Goal: Task Accomplishment & Management: Complete application form

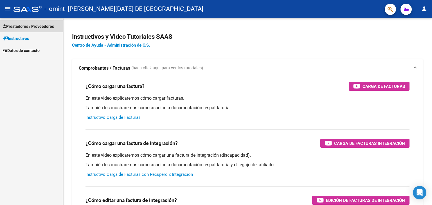
click at [35, 26] on span "Prestadores / Proveedores" at bounding box center [28, 26] width 51 height 6
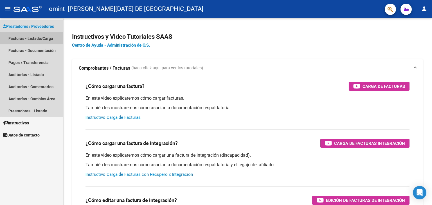
click at [38, 40] on link "Facturas - Listado/Carga" at bounding box center [31, 38] width 63 height 12
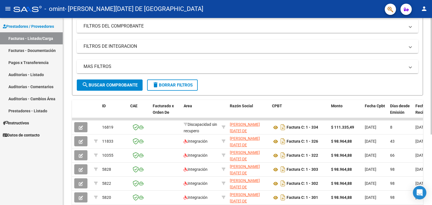
scroll to position [79, 0]
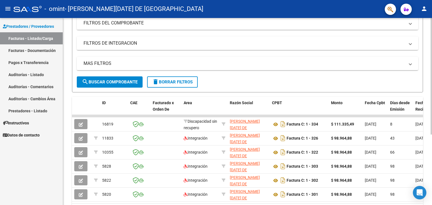
click at [431, 140] on div at bounding box center [430, 127] width 1 height 117
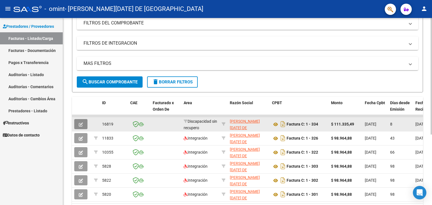
click at [78, 122] on button "button" at bounding box center [80, 124] width 13 height 10
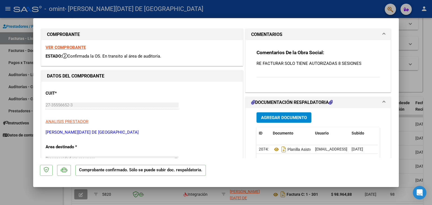
scroll to position [0, 0]
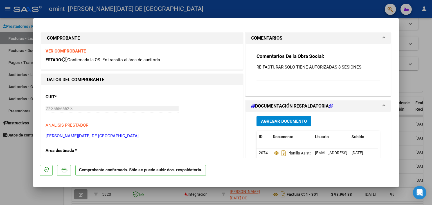
click at [422, 32] on div at bounding box center [216, 102] width 432 height 205
type input "$ 0,00"
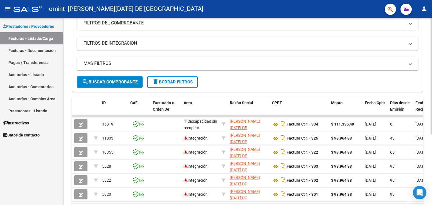
drag, startPoint x: 422, startPoint y: 32, endPoint x: 169, endPoint y: 76, distance: 256.3
click at [169, 76] on form "Filtros Id Area Area Todos Confirmado Mostrar totalizadores FILTROS DEL COMPROB…" at bounding box center [247, 39] width 351 height 105
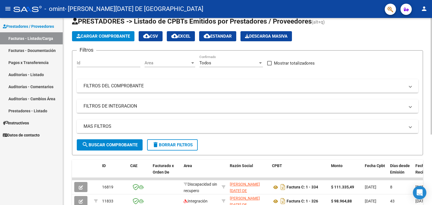
scroll to position [3, 0]
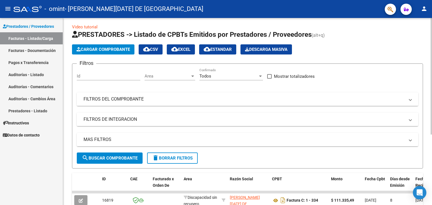
click at [430, 24] on div at bounding box center [430, 78] width 1 height 117
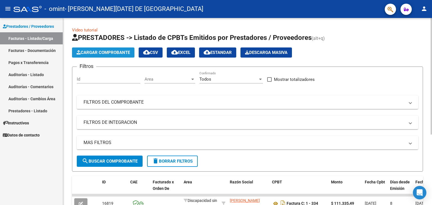
click at [113, 53] on span "Cargar Comprobante" at bounding box center [102, 52] width 53 height 5
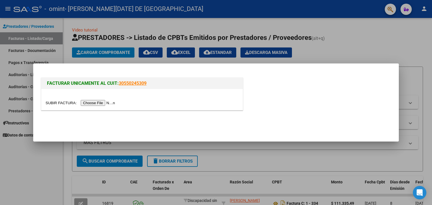
click at [109, 104] on input "file" at bounding box center [81, 103] width 71 height 6
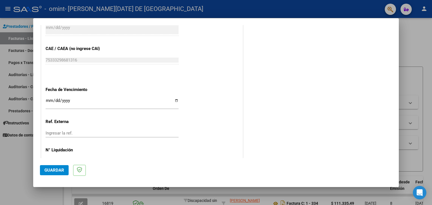
scroll to position [294, 0]
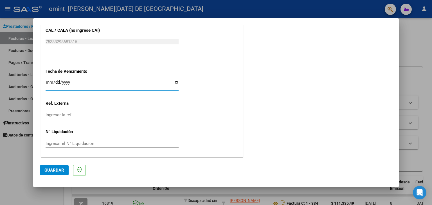
click at [176, 83] on input "Ingresar la fecha" at bounding box center [112, 84] width 133 height 9
type input "[DATE]"
click at [57, 169] on span "Guardar" at bounding box center [54, 170] width 20 height 5
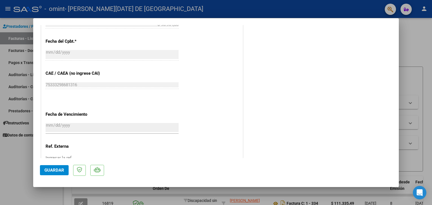
scroll to position [315, 0]
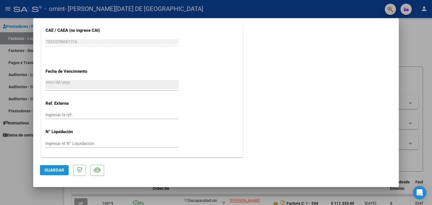
click at [55, 171] on span "Guardar" at bounding box center [54, 170] width 20 height 5
click at [57, 172] on span "Guardar" at bounding box center [54, 170] width 20 height 5
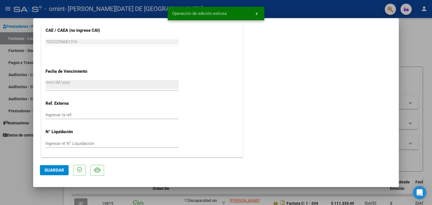
click at [1, 163] on div at bounding box center [216, 102] width 432 height 205
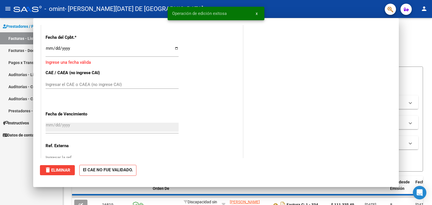
scroll to position [0, 0]
